Goal: Task Accomplishment & Management: Use online tool/utility

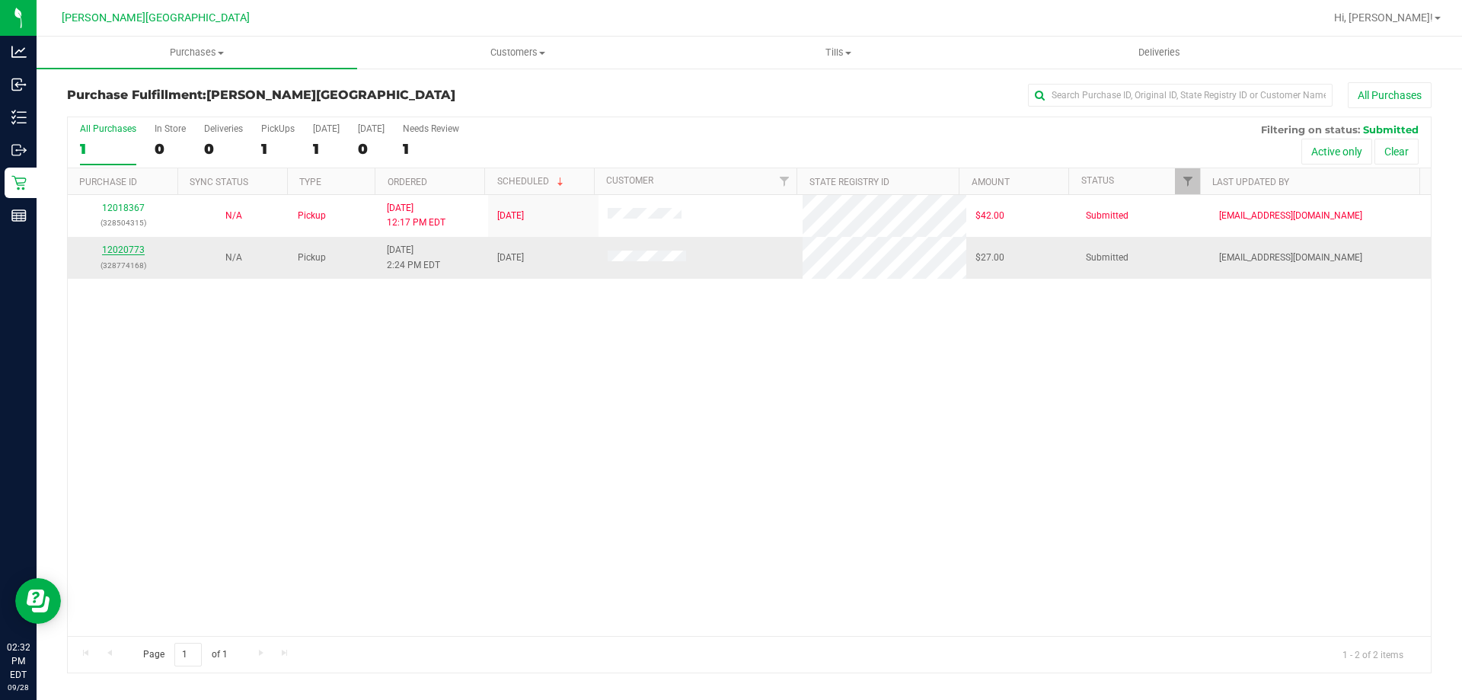
click at [120, 254] on link "12020773" at bounding box center [123, 249] width 43 height 11
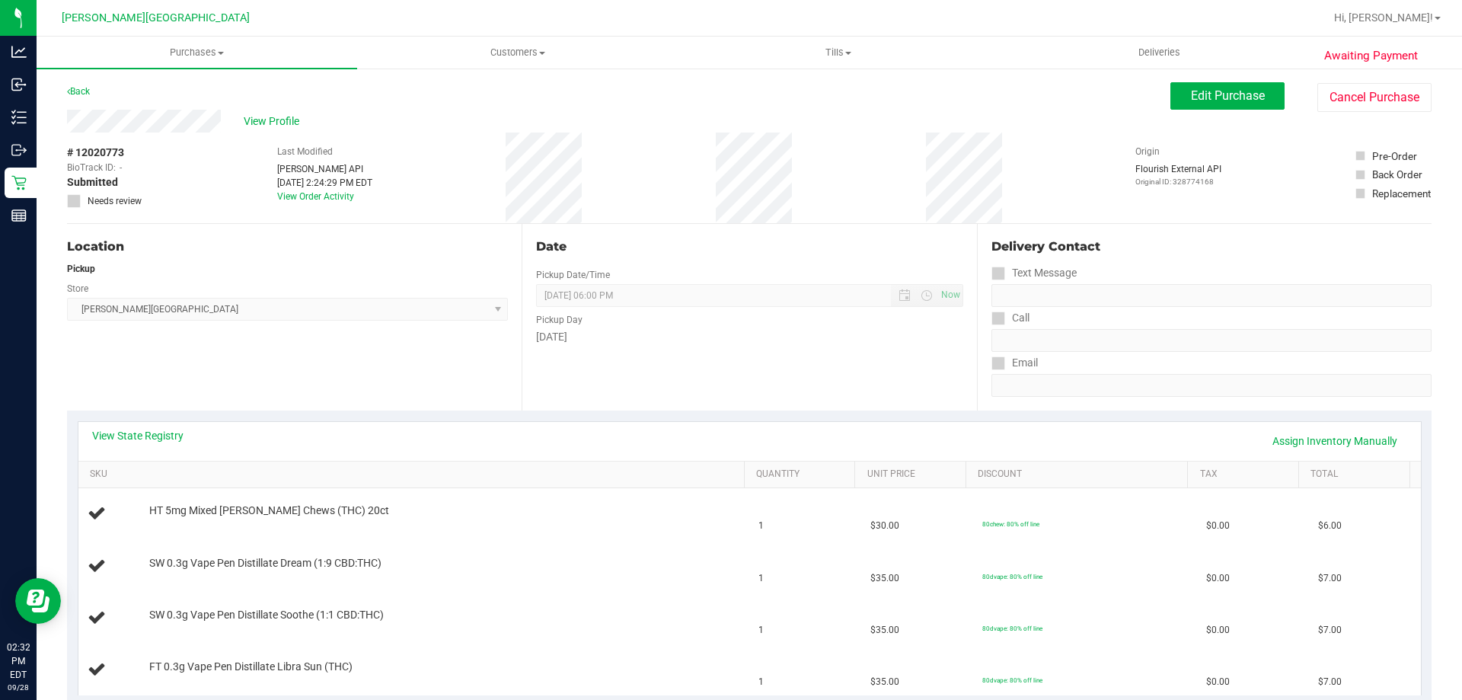
scroll to position [381, 0]
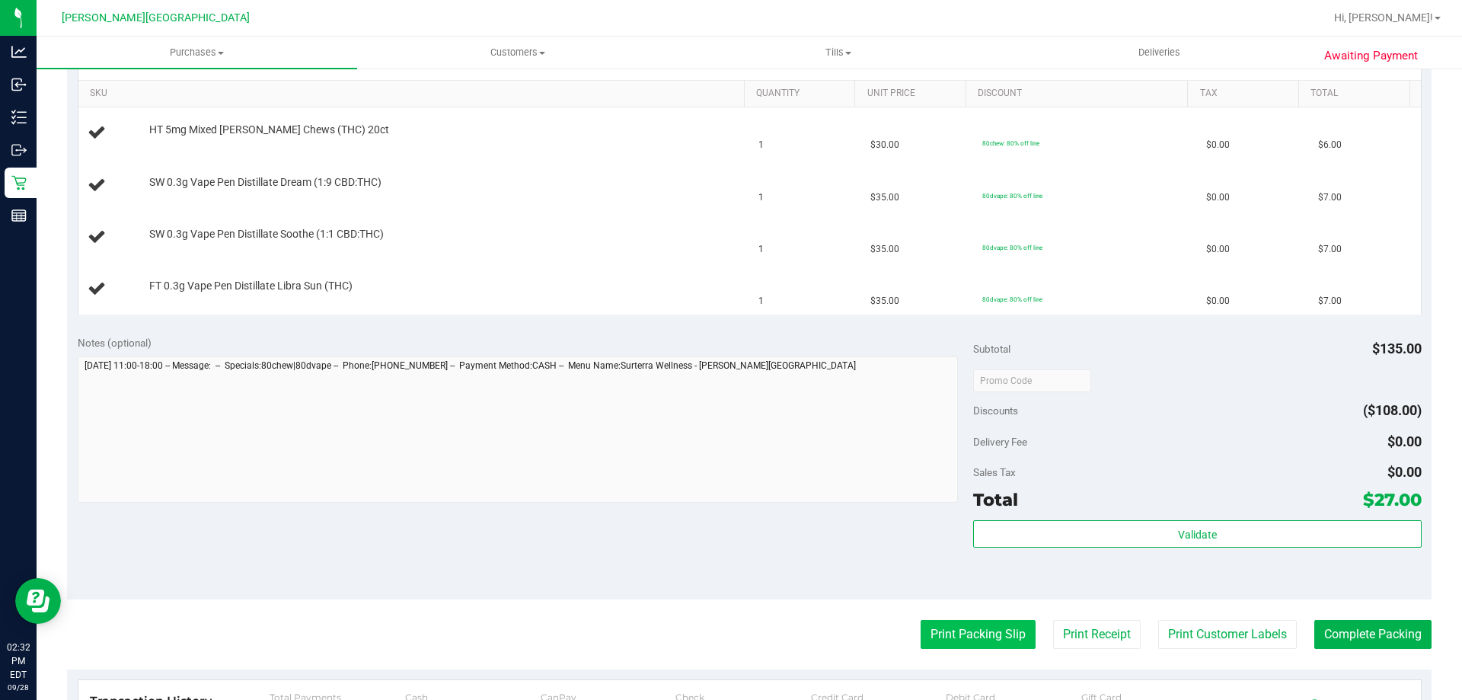
click at [981, 632] on button "Print Packing Slip" at bounding box center [977, 634] width 115 height 29
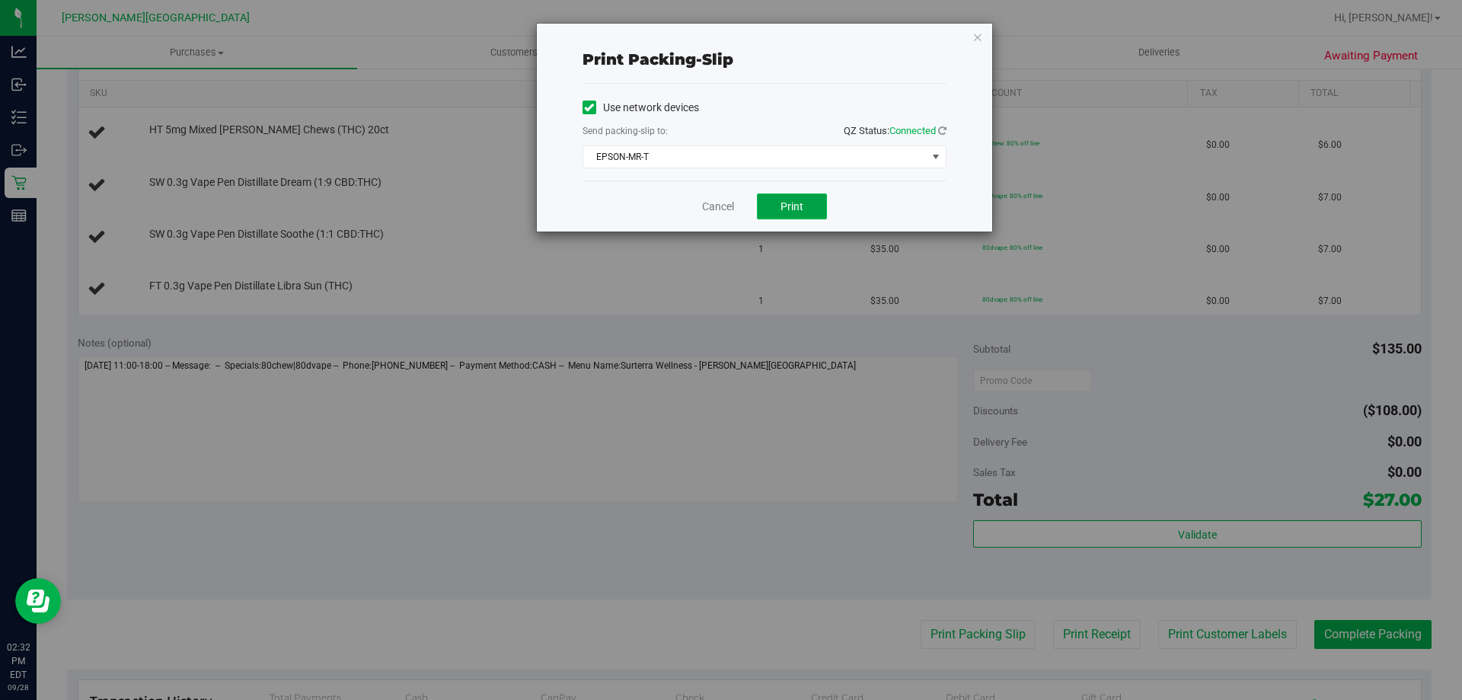
click at [804, 217] on button "Print" at bounding box center [792, 206] width 70 height 26
click at [726, 207] on link "Cancel" at bounding box center [718, 207] width 32 height 16
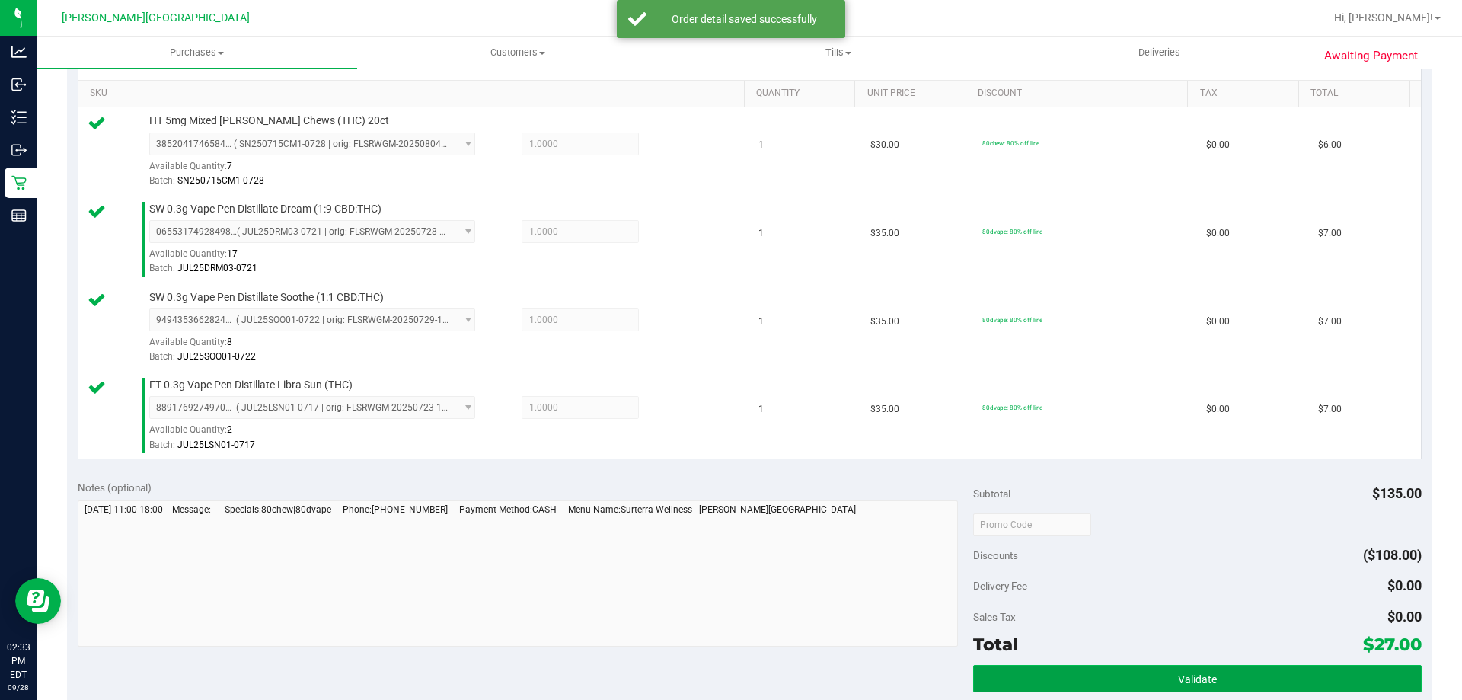
click at [1198, 666] on button "Validate" at bounding box center [1197, 678] width 448 height 27
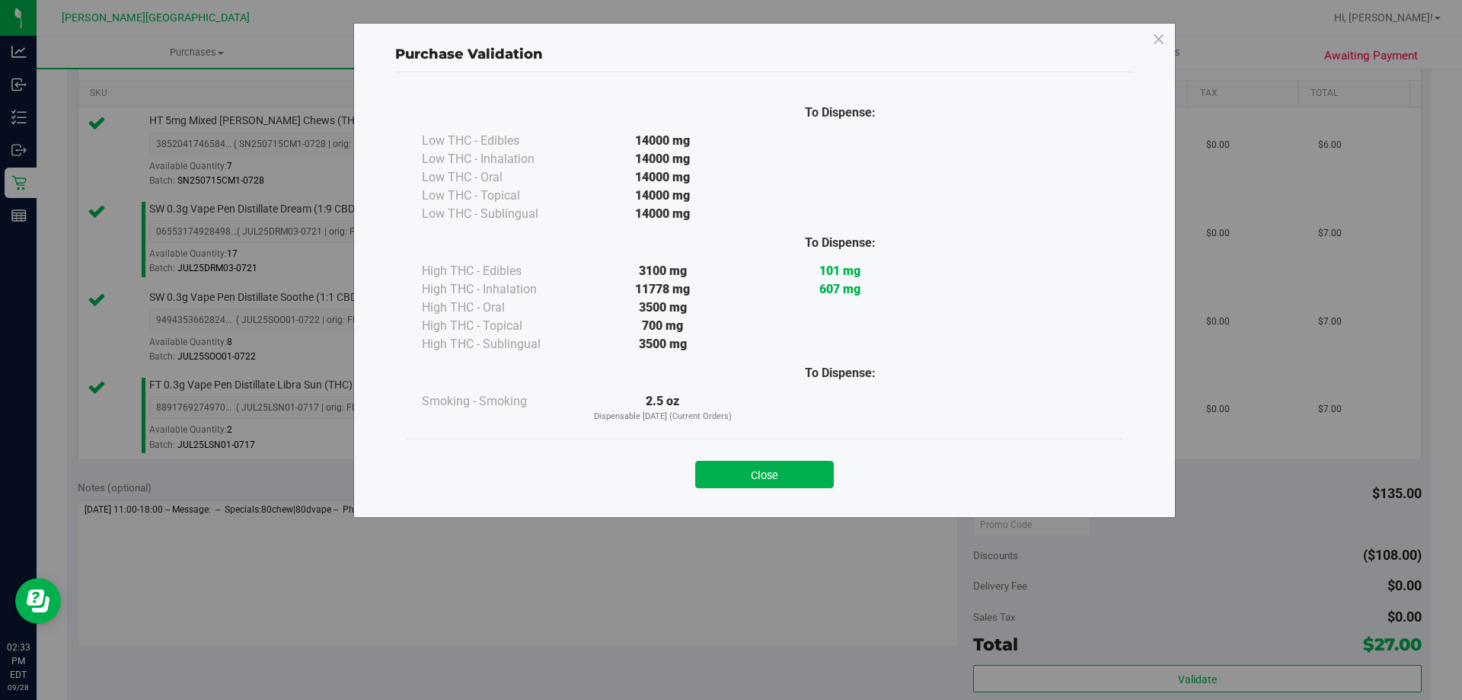
click at [772, 451] on div "Close" at bounding box center [764, 470] width 693 height 38
click at [774, 458] on div "Close" at bounding box center [764, 470] width 693 height 38
click at [780, 474] on button "Close" at bounding box center [764, 474] width 139 height 27
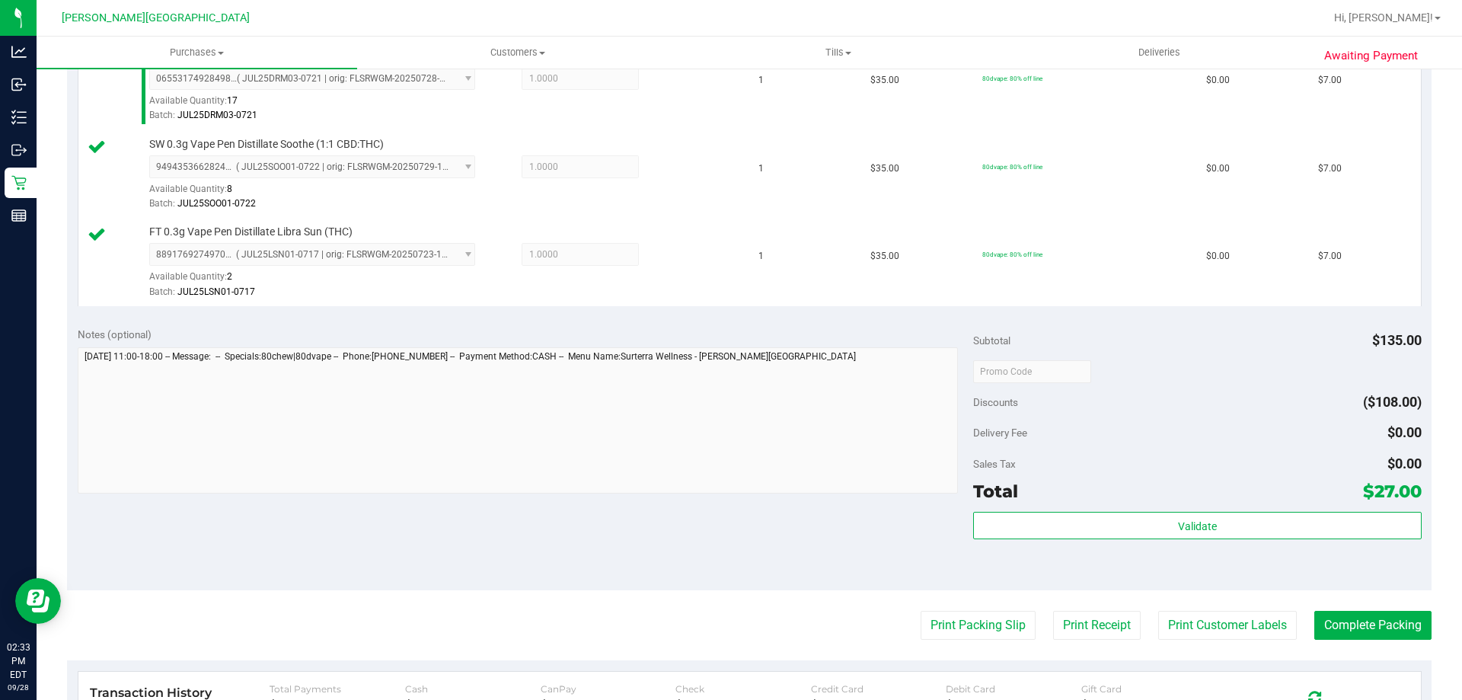
scroll to position [685, 0]
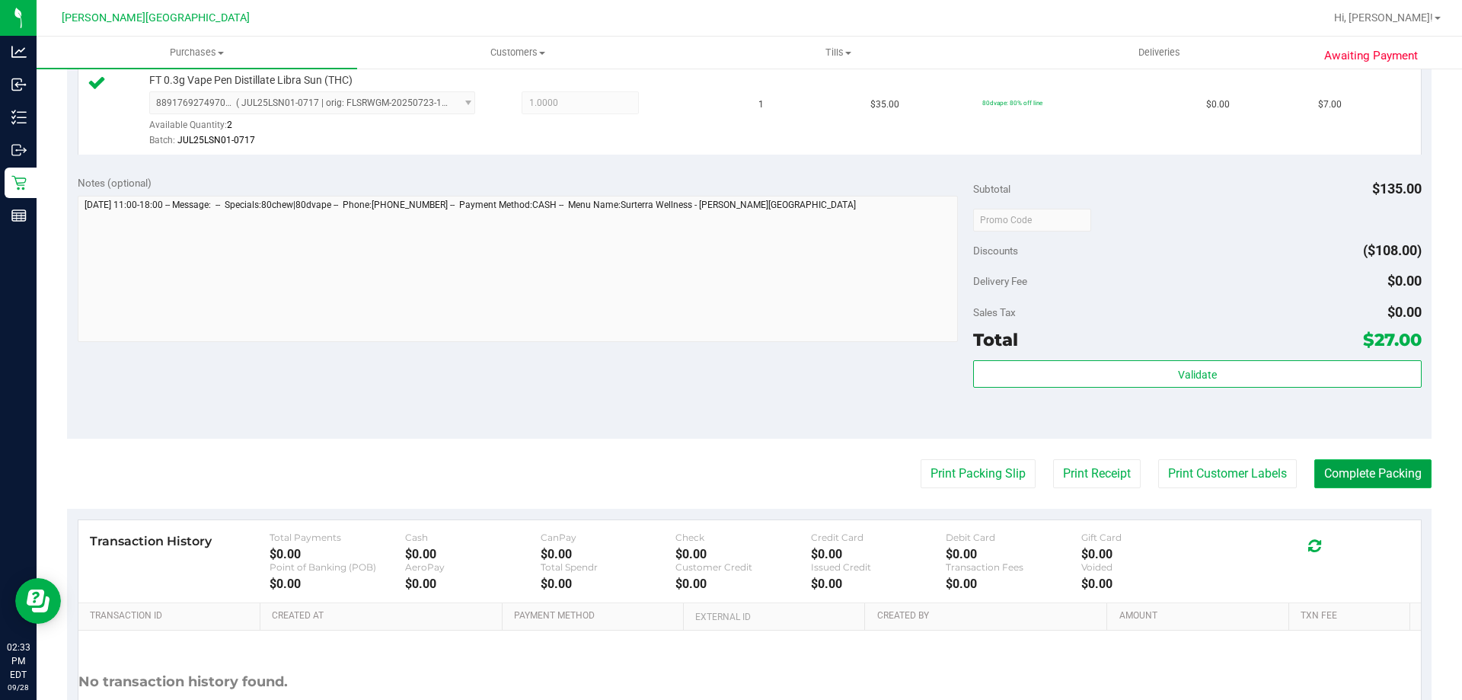
click at [1331, 473] on button "Complete Packing" at bounding box center [1372, 473] width 117 height 29
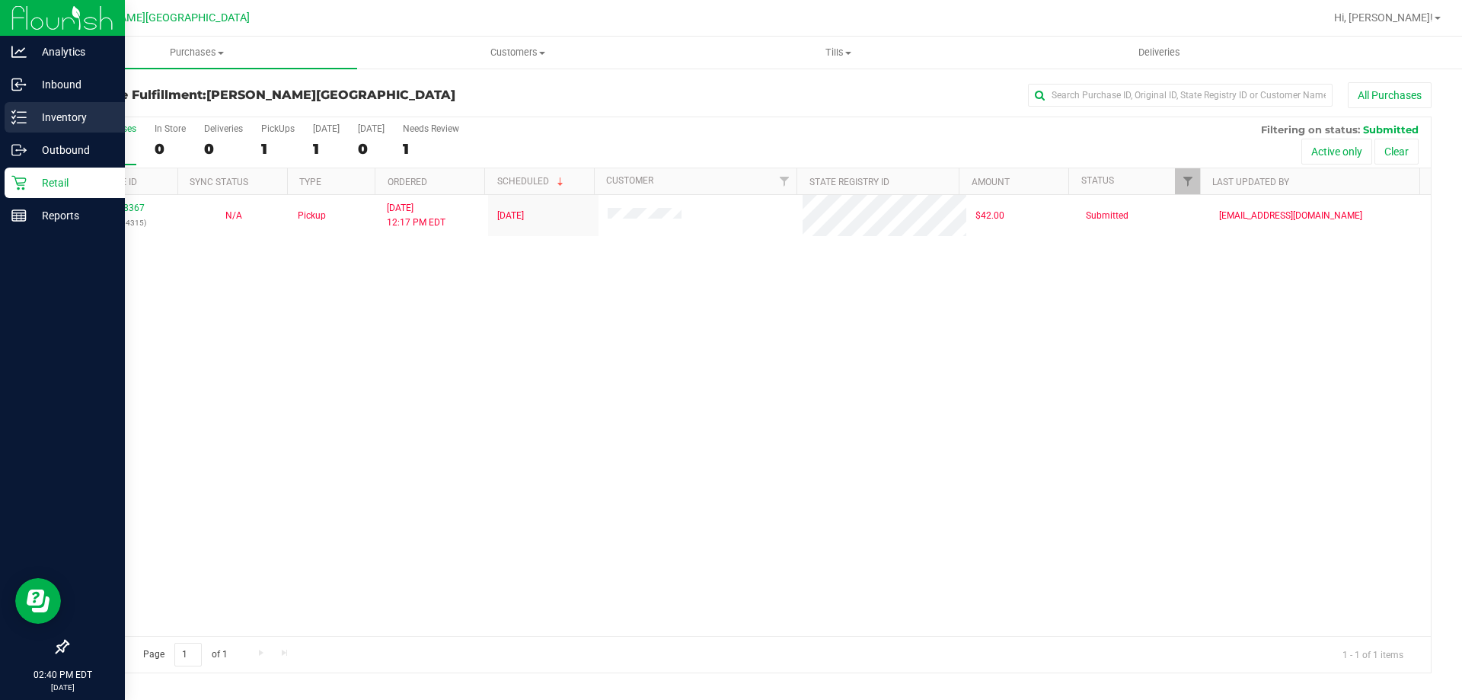
click at [37, 111] on p "Inventory" at bounding box center [72, 117] width 91 height 18
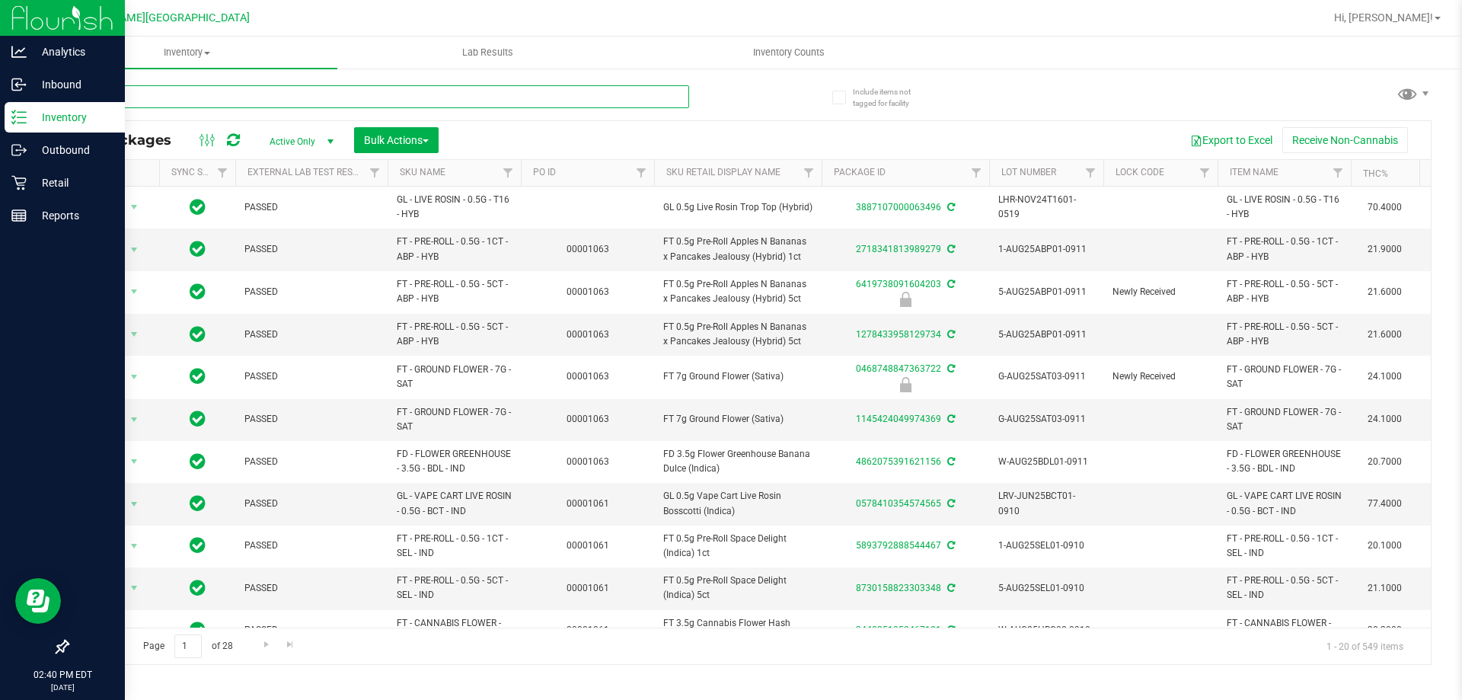
click at [205, 95] on input "text" at bounding box center [378, 96] width 622 height 23
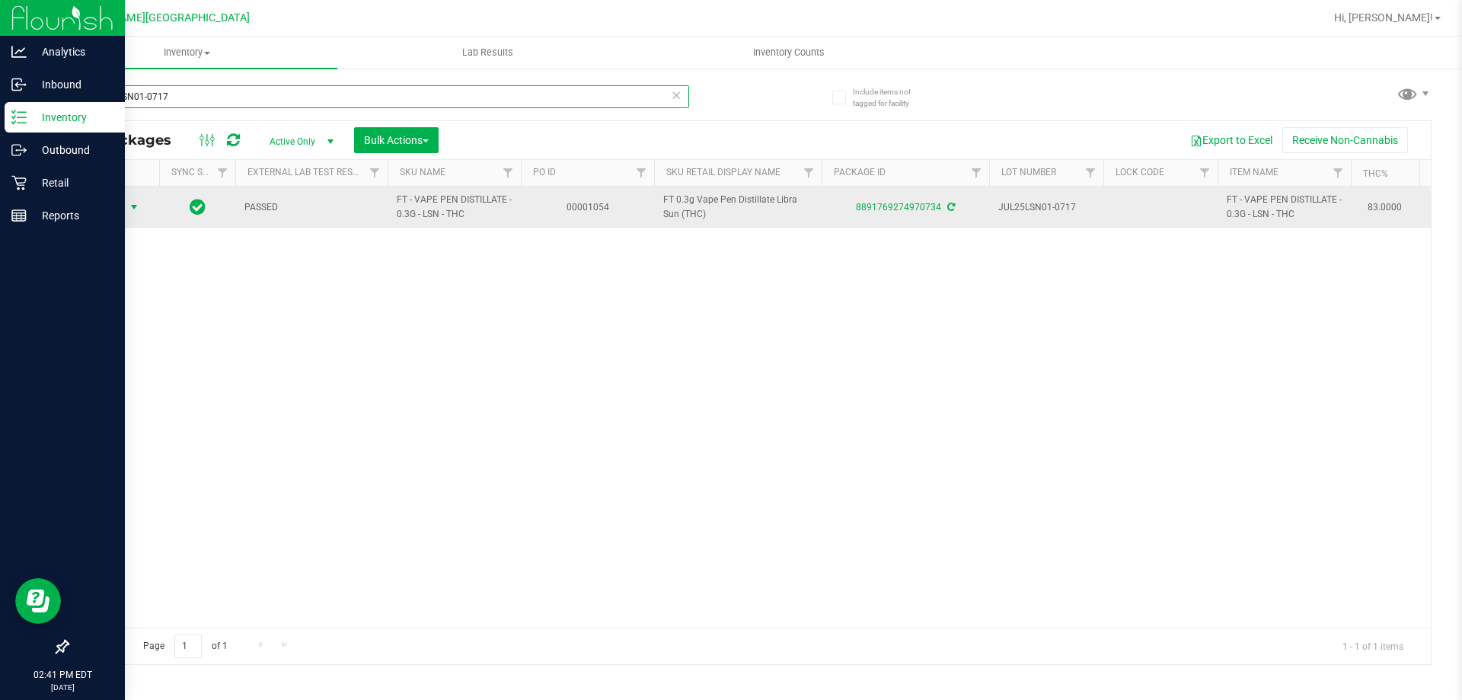
type input "JUL25LSN01-0717"
click at [132, 206] on span "select" at bounding box center [134, 207] width 12 height 12
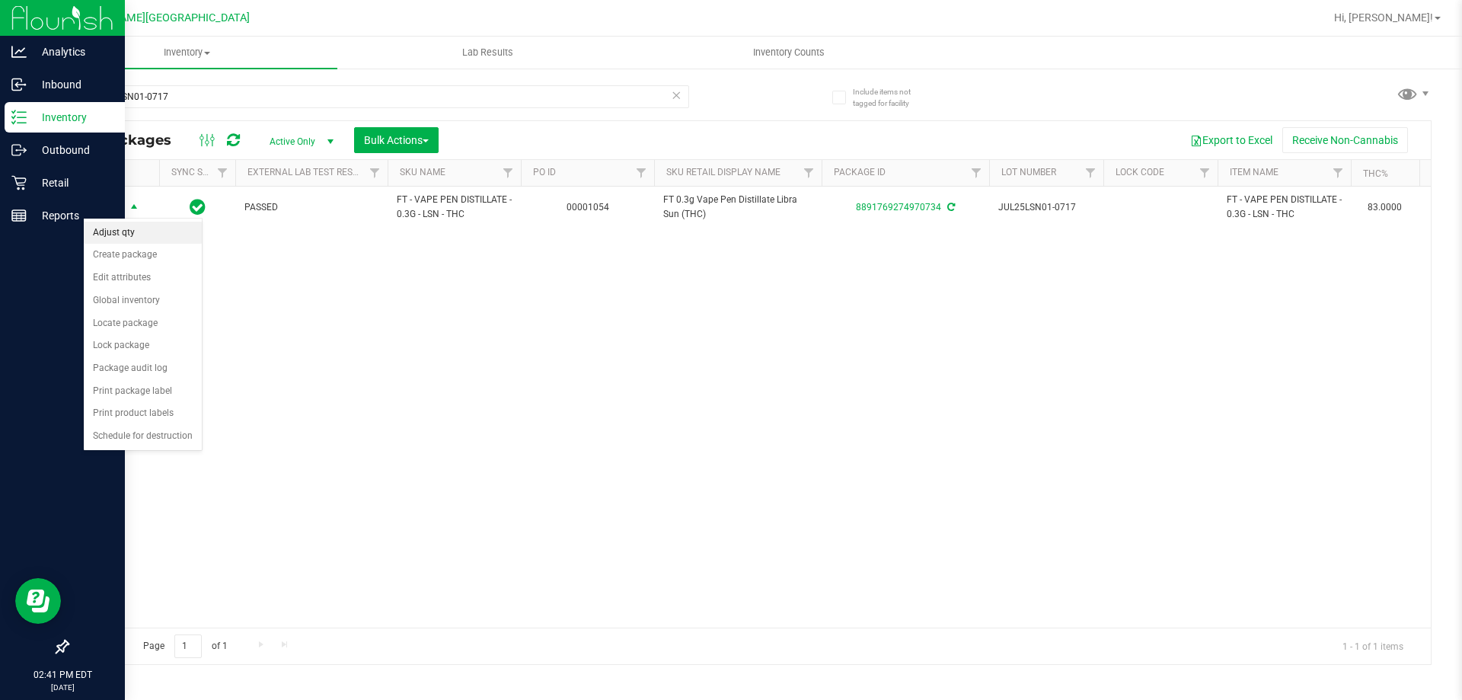
click at [110, 227] on li "Adjust qty" at bounding box center [143, 233] width 118 height 23
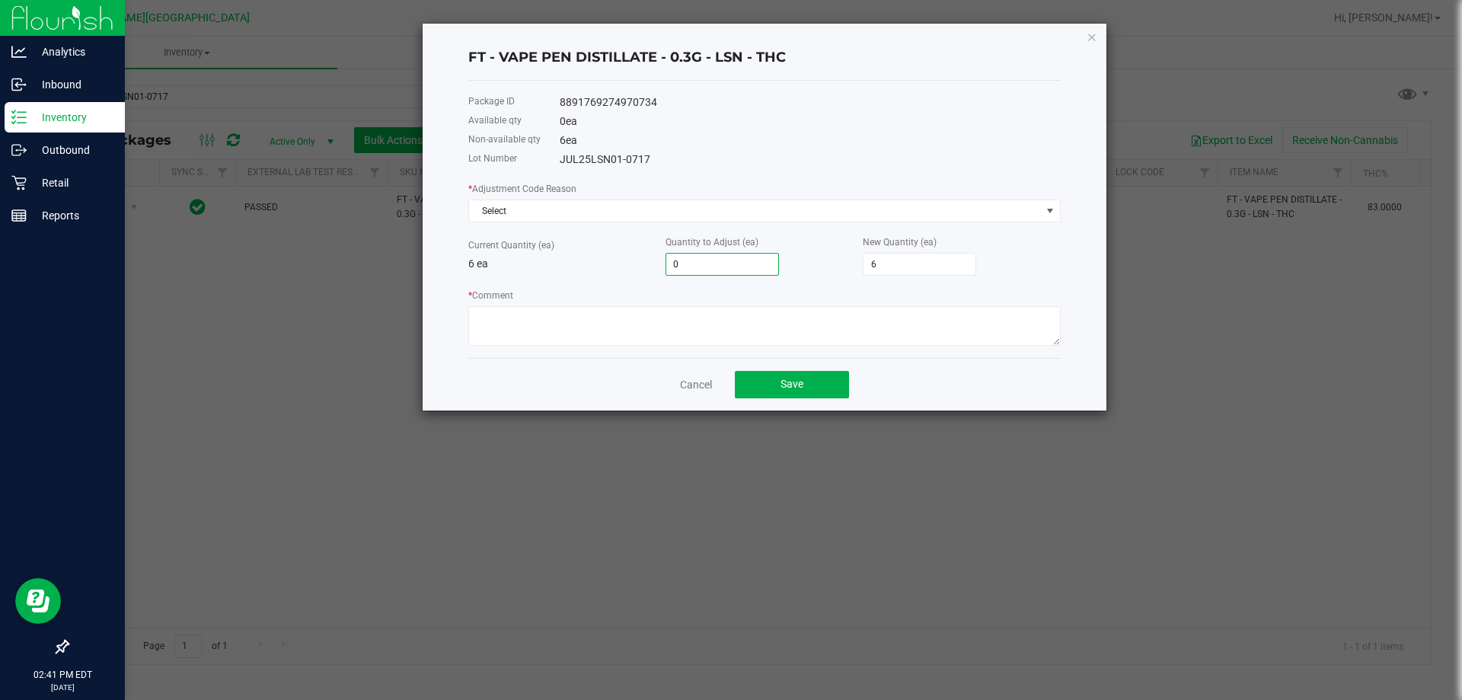
type input "1"
type input "7"
type input "1"
click at [562, 329] on textarea "* Comment" at bounding box center [764, 326] width 592 height 40
type textarea "bti"
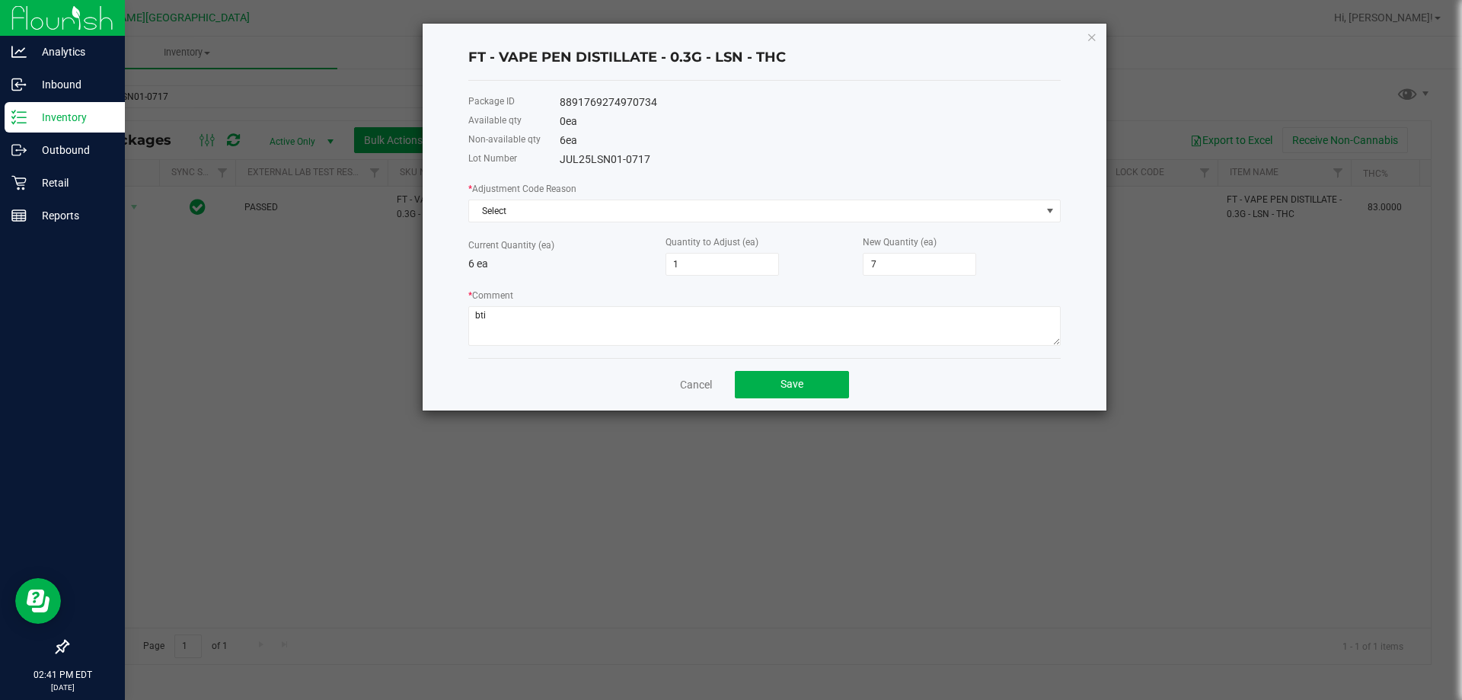
click at [557, 196] on div "* Adjustment Code Reason Select" at bounding box center [764, 201] width 592 height 42
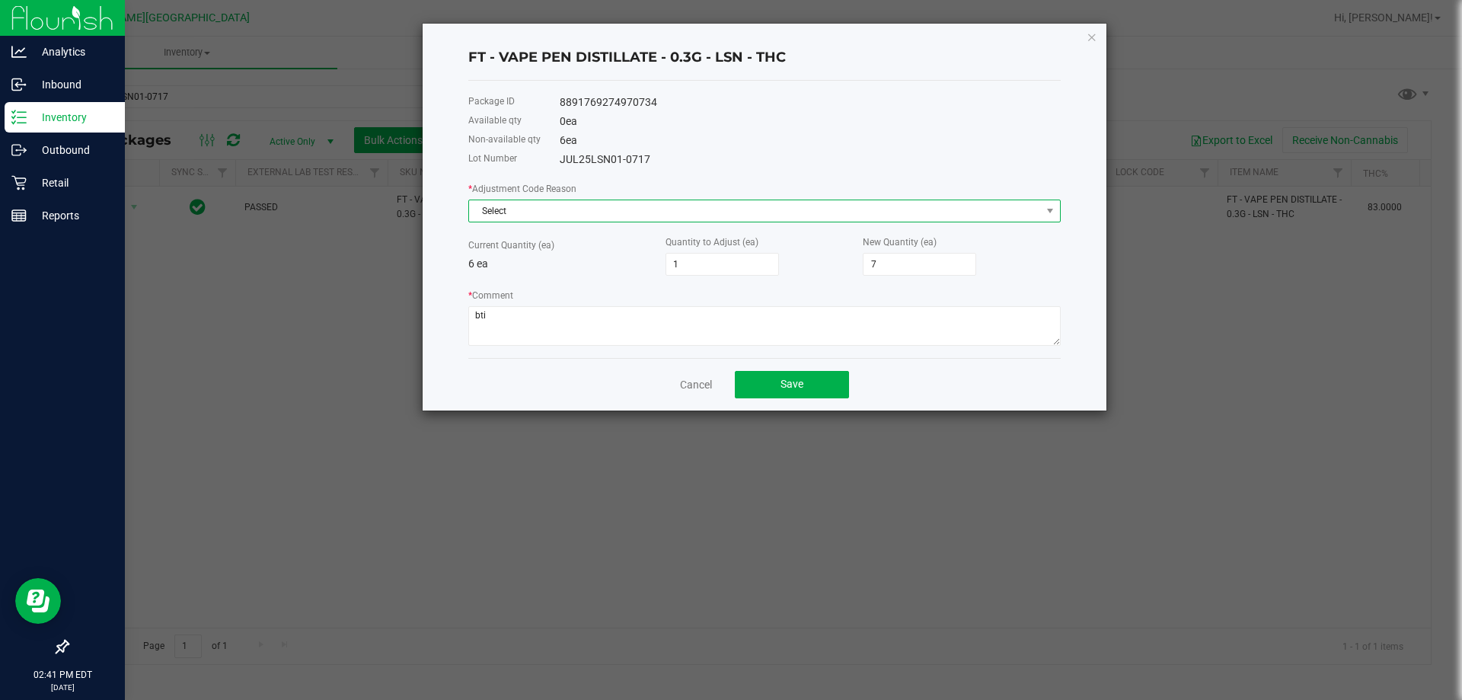
click at [553, 206] on span "Select" at bounding box center [755, 210] width 572 height 21
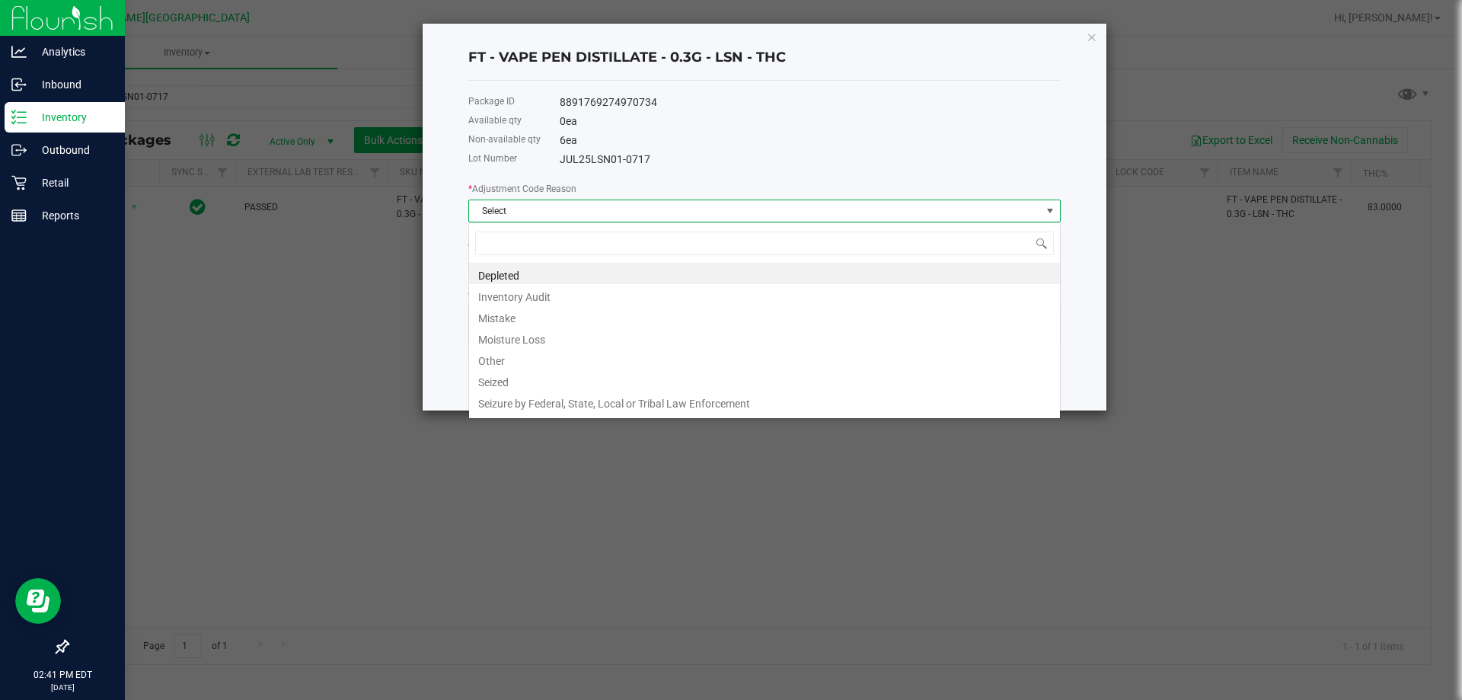
scroll to position [23, 592]
click at [533, 296] on li "Inventory Audit" at bounding box center [764, 294] width 591 height 21
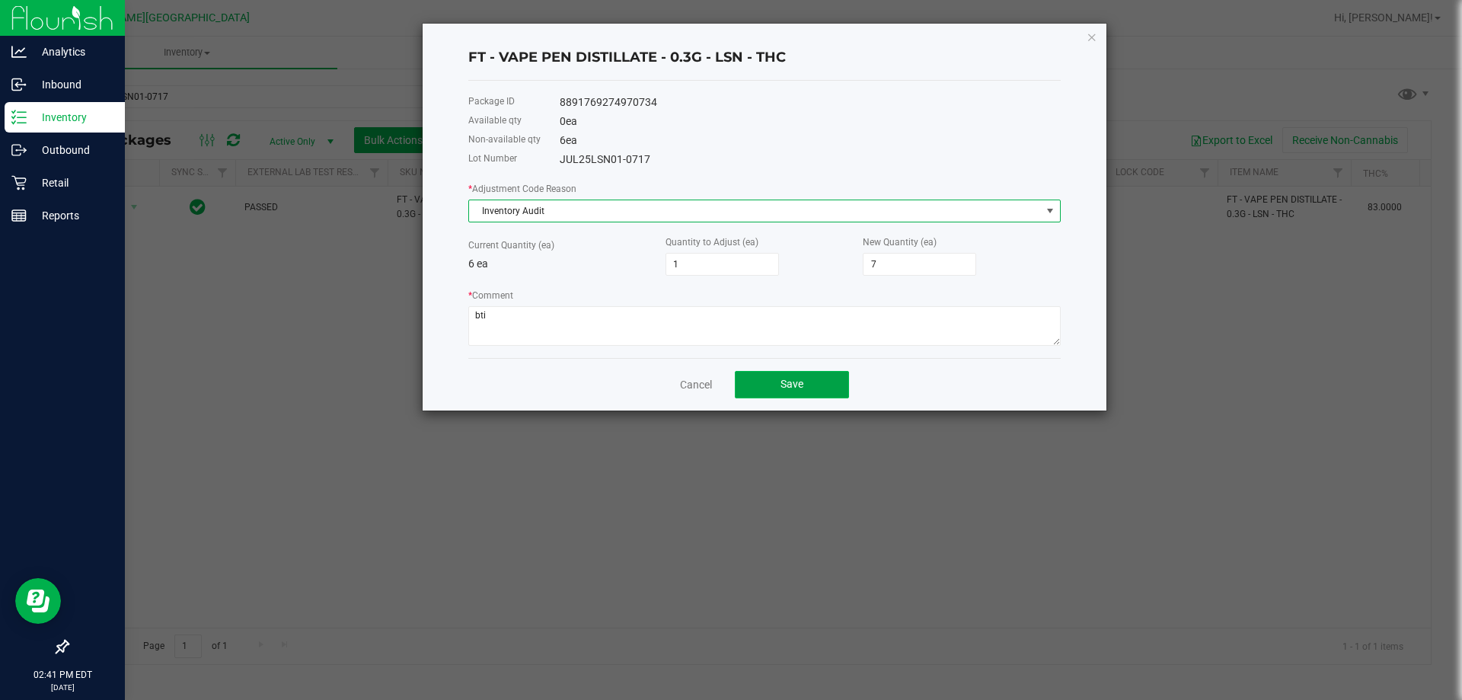
click at [821, 389] on button "Save" at bounding box center [792, 384] width 114 height 27
